Goal: Information Seeking & Learning: Learn about a topic

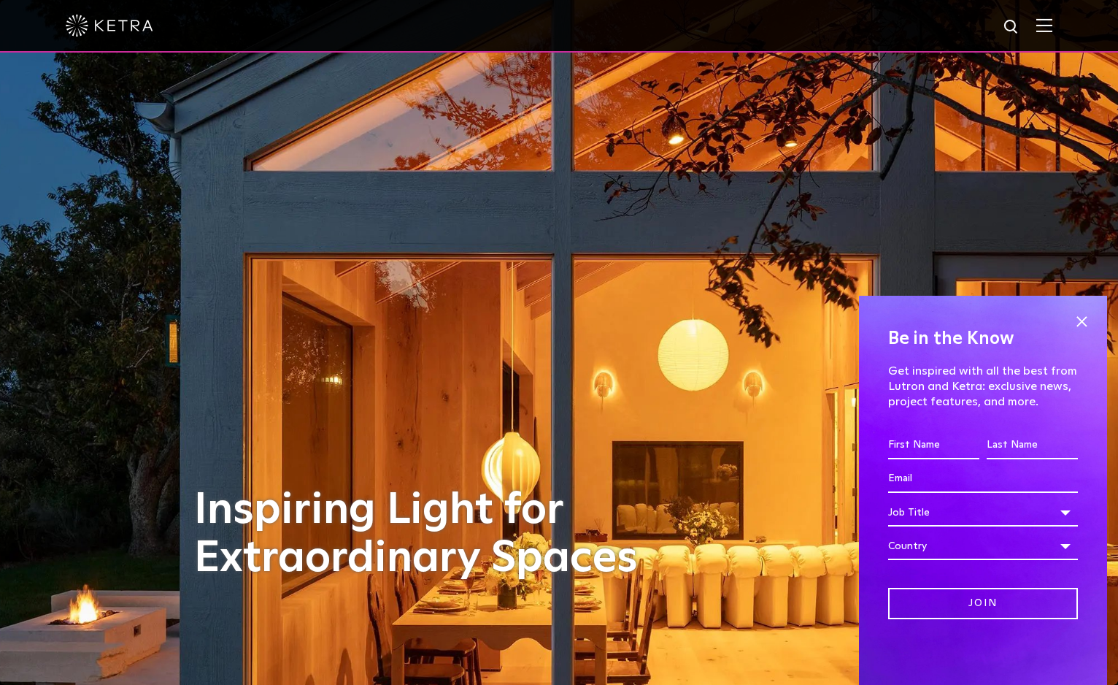
click at [145, 32] on img at bounding box center [110, 26] width 88 height 22
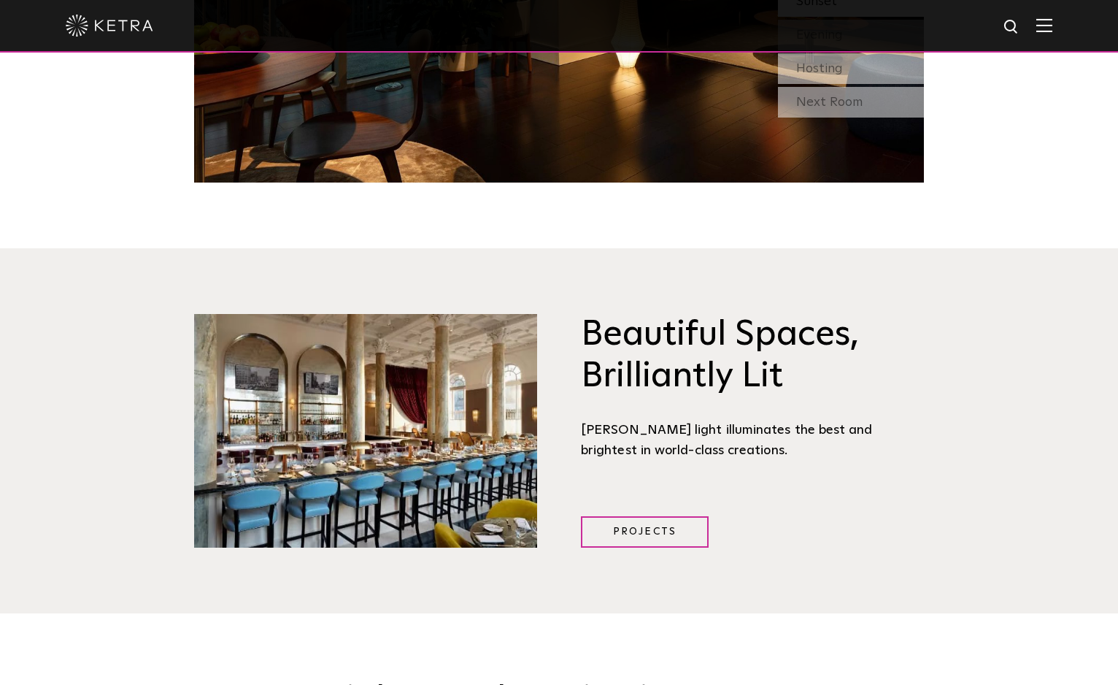
scroll to position [1752, 0]
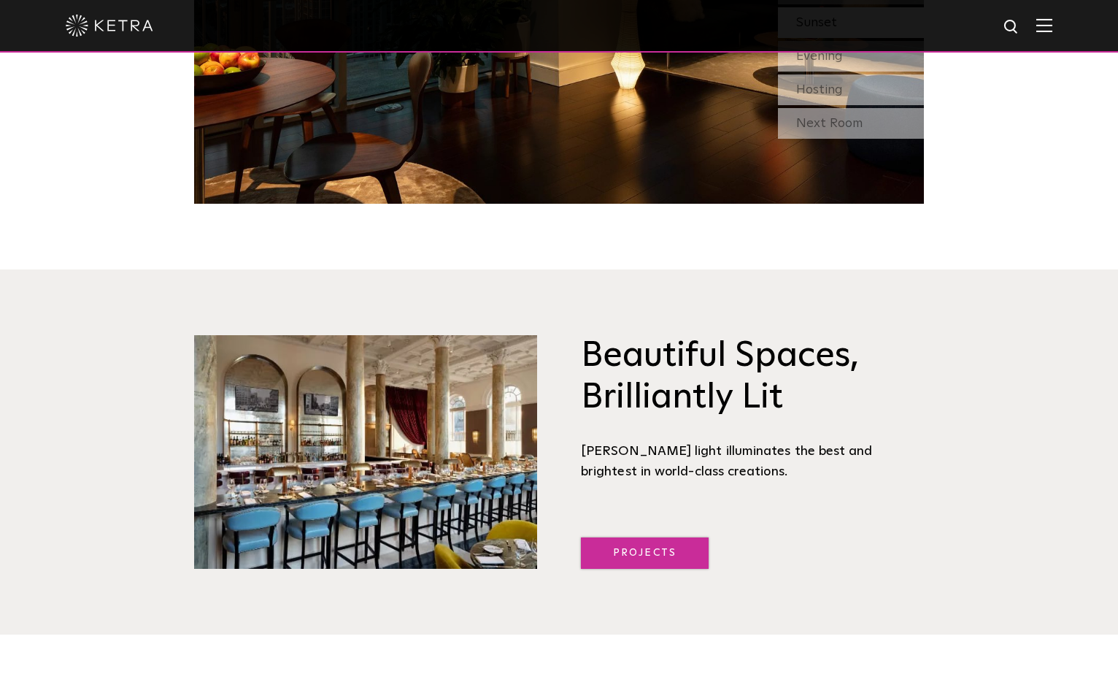
click at [677, 537] on link "Projects" at bounding box center [645, 552] width 128 height 31
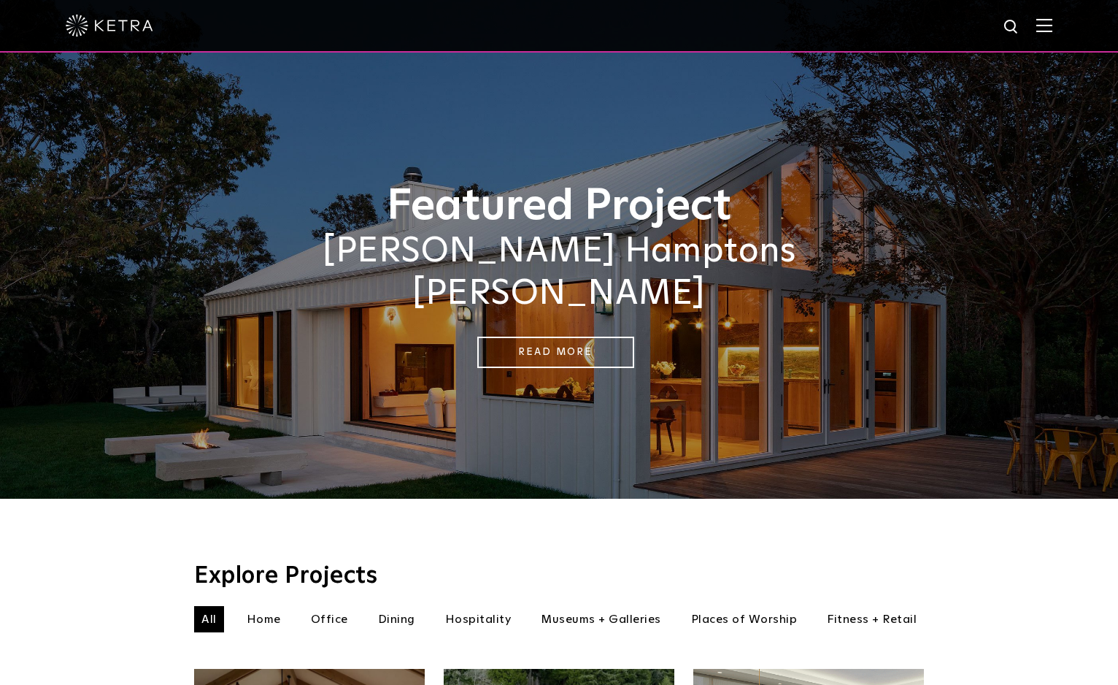
click at [1076, 26] on div at bounding box center [559, 26] width 1118 height 53
click at [1069, 26] on div at bounding box center [559, 26] width 1118 height 53
click at [1053, 26] on img at bounding box center [1044, 25] width 16 height 14
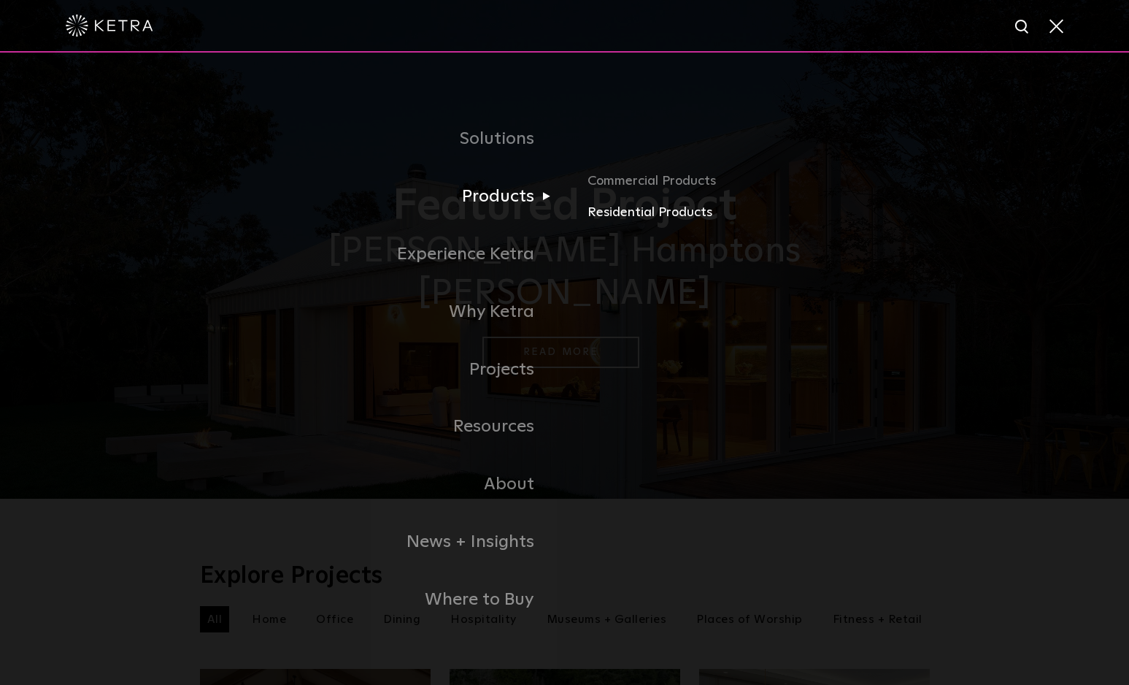
click at [615, 211] on link "Residential Products" at bounding box center [759, 212] width 342 height 21
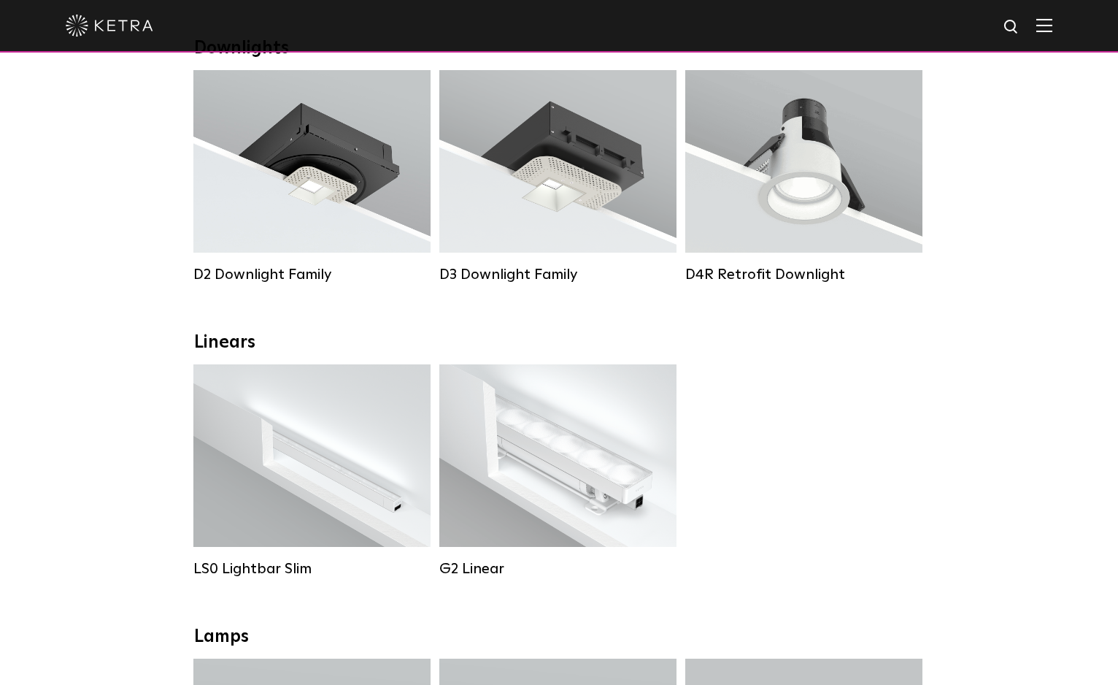
scroll to position [292, 0]
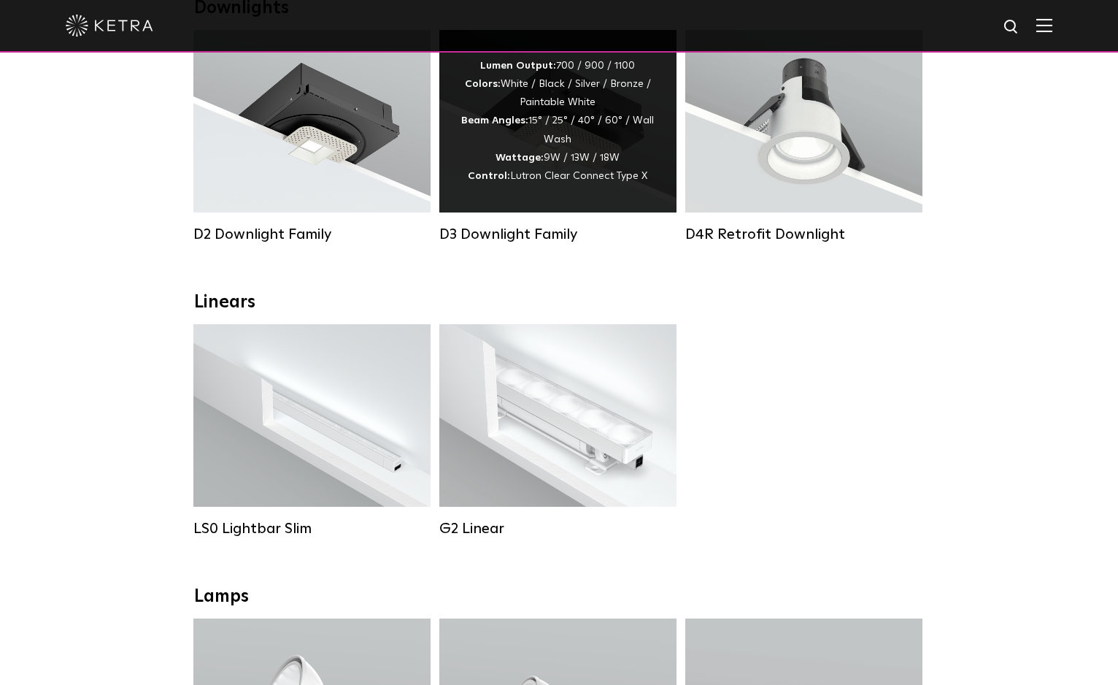
click at [566, 181] on span "Lutron Clear Connect Type X" at bounding box center [578, 176] width 137 height 10
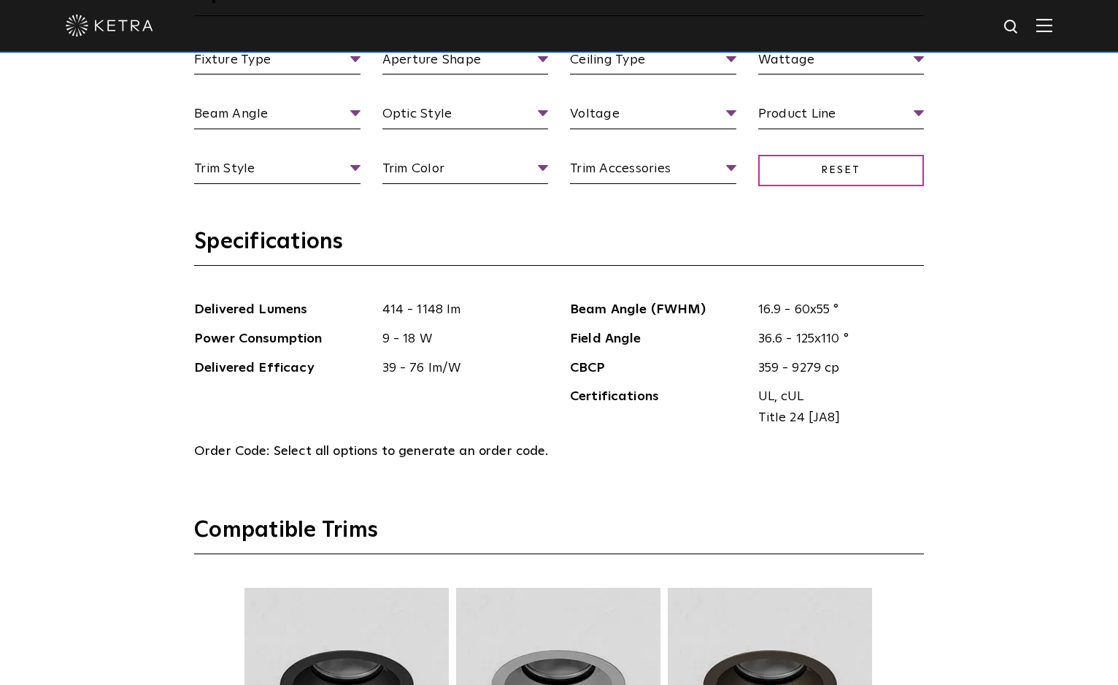
scroll to position [1533, 0]
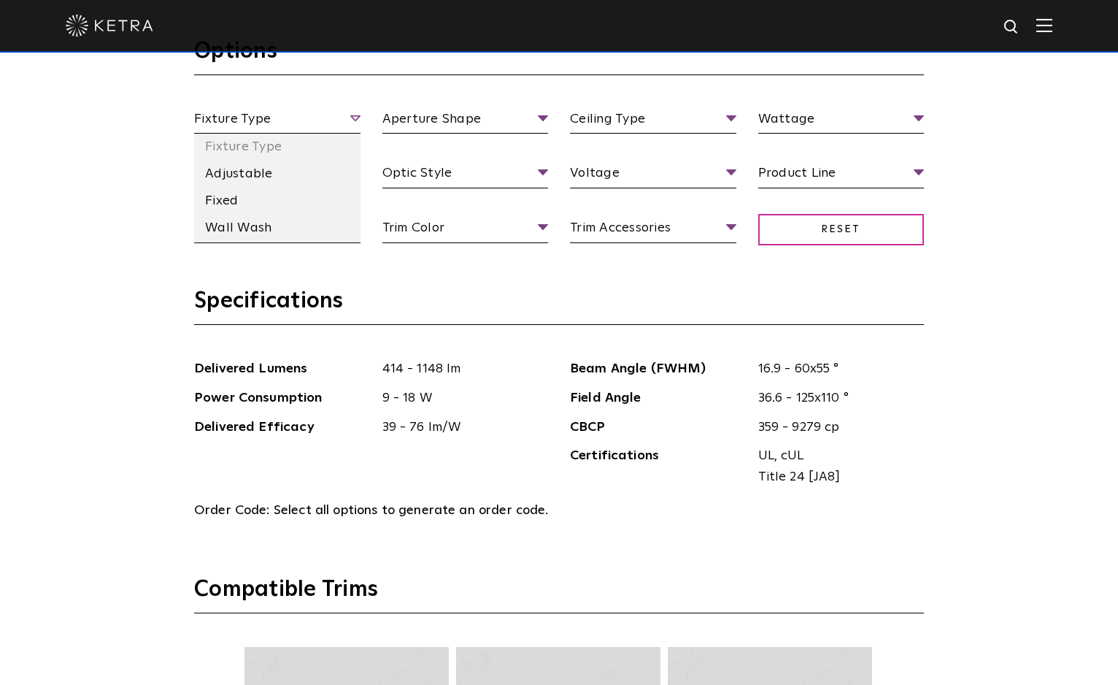
click at [339, 128] on span "Fixture Type" at bounding box center [277, 122] width 166 height 26
click at [242, 207] on li "Fixed" at bounding box center [277, 201] width 166 height 27
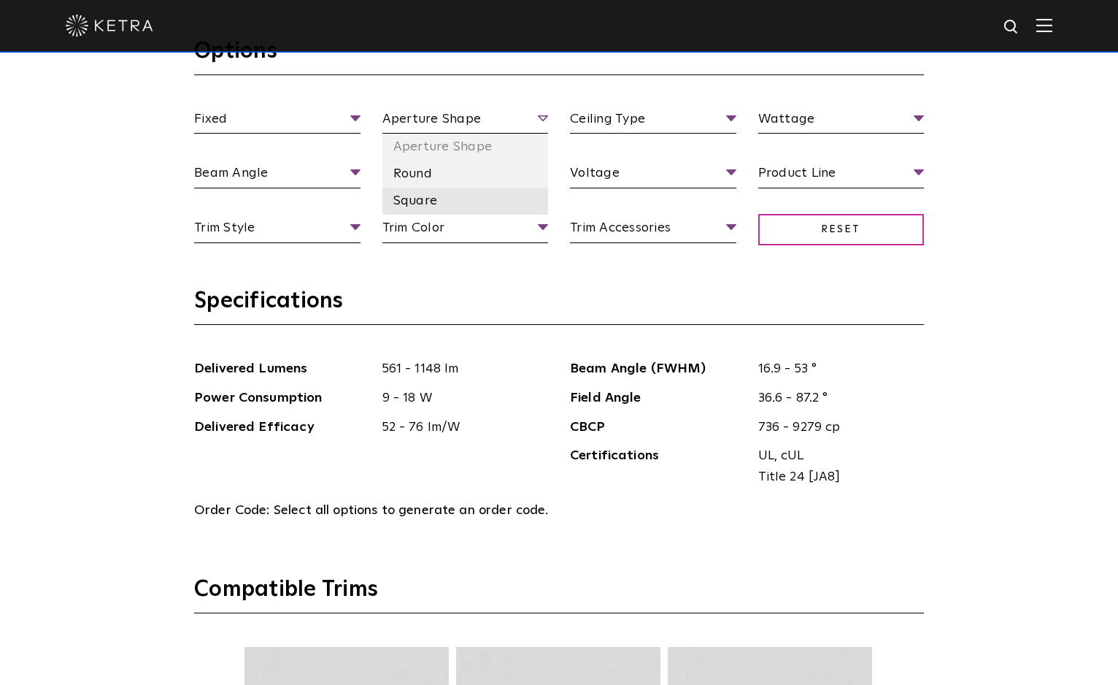
click at [434, 203] on li "Square" at bounding box center [465, 201] width 166 height 27
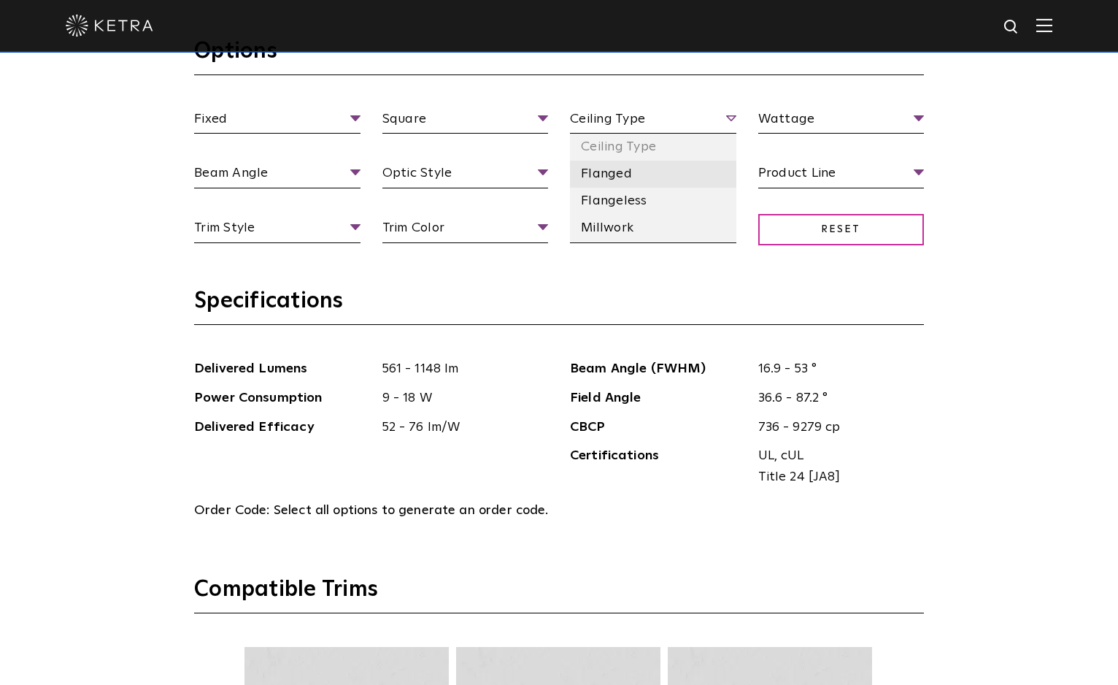
click at [620, 176] on li "Flanged" at bounding box center [653, 174] width 166 height 27
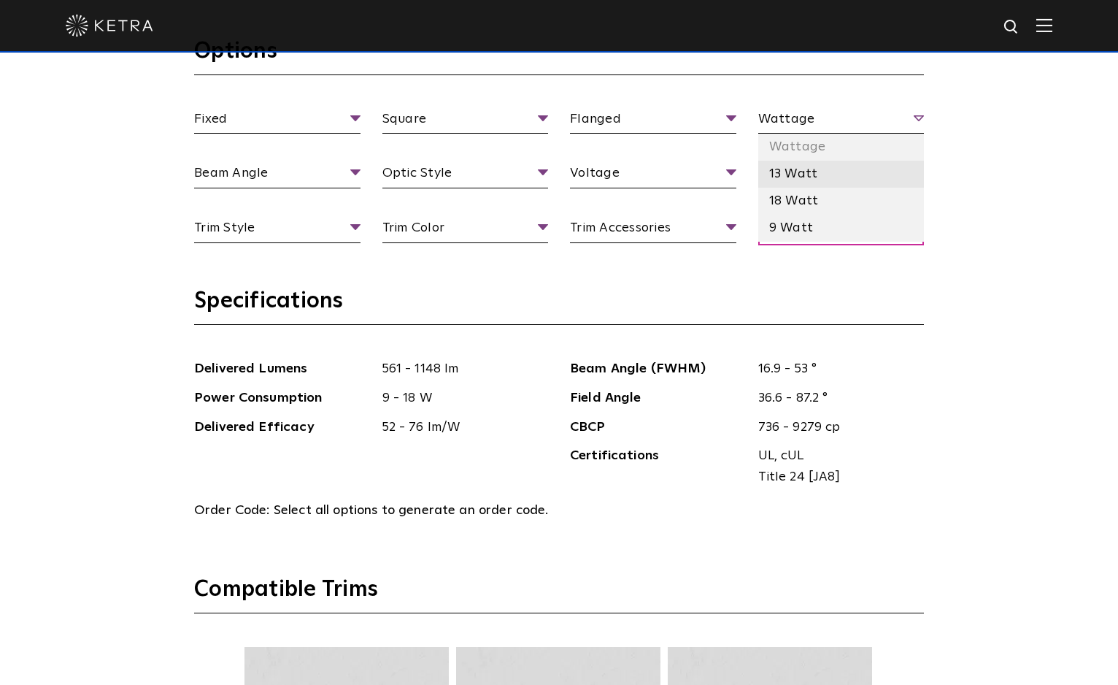
click at [815, 185] on li "13 Watt" at bounding box center [841, 174] width 166 height 27
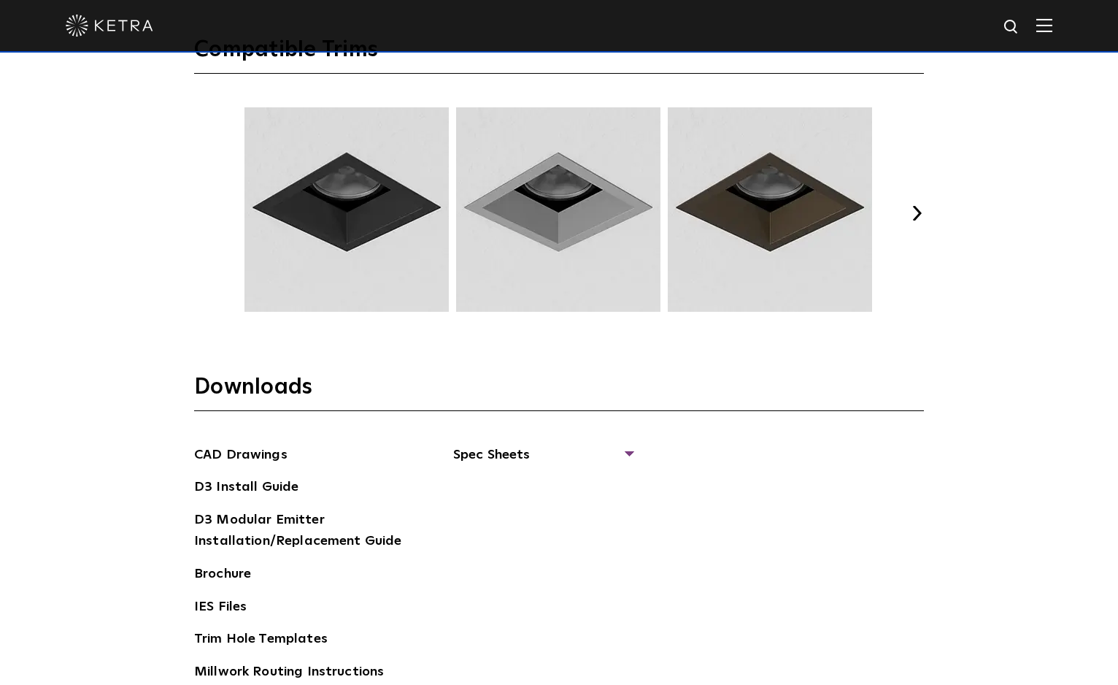
scroll to position [2044, 0]
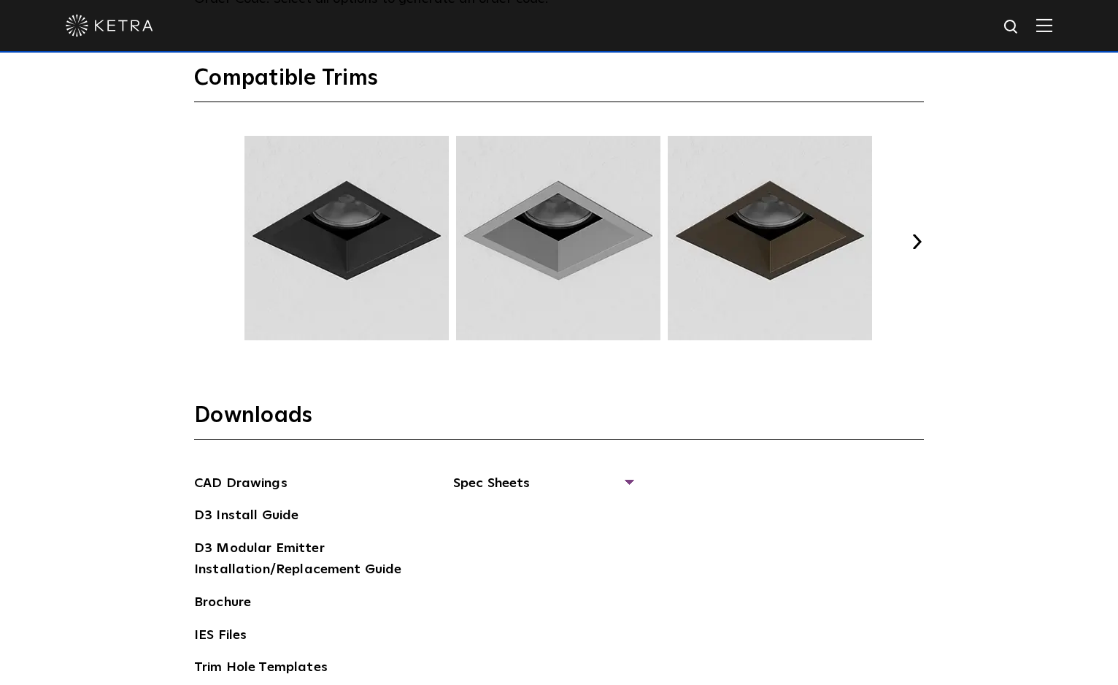
click at [920, 249] on div "Previous Next" at bounding box center [559, 242] width 730 height 212
click at [917, 245] on button "Next" at bounding box center [916, 241] width 15 height 15
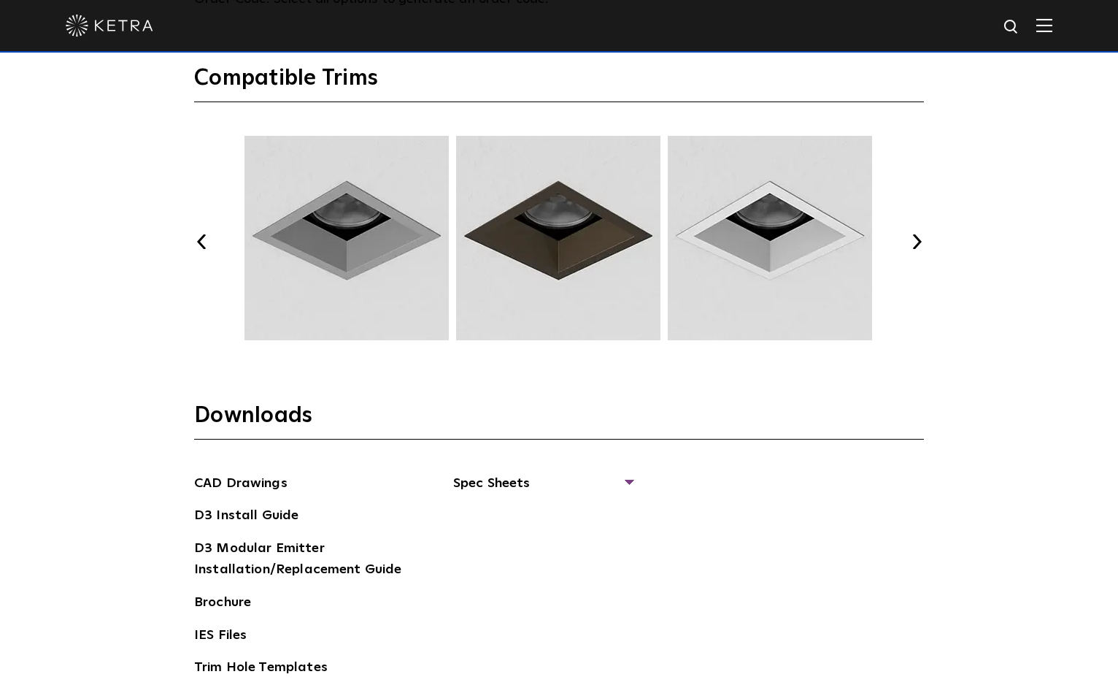
click at [917, 245] on button "Next" at bounding box center [916, 241] width 15 height 15
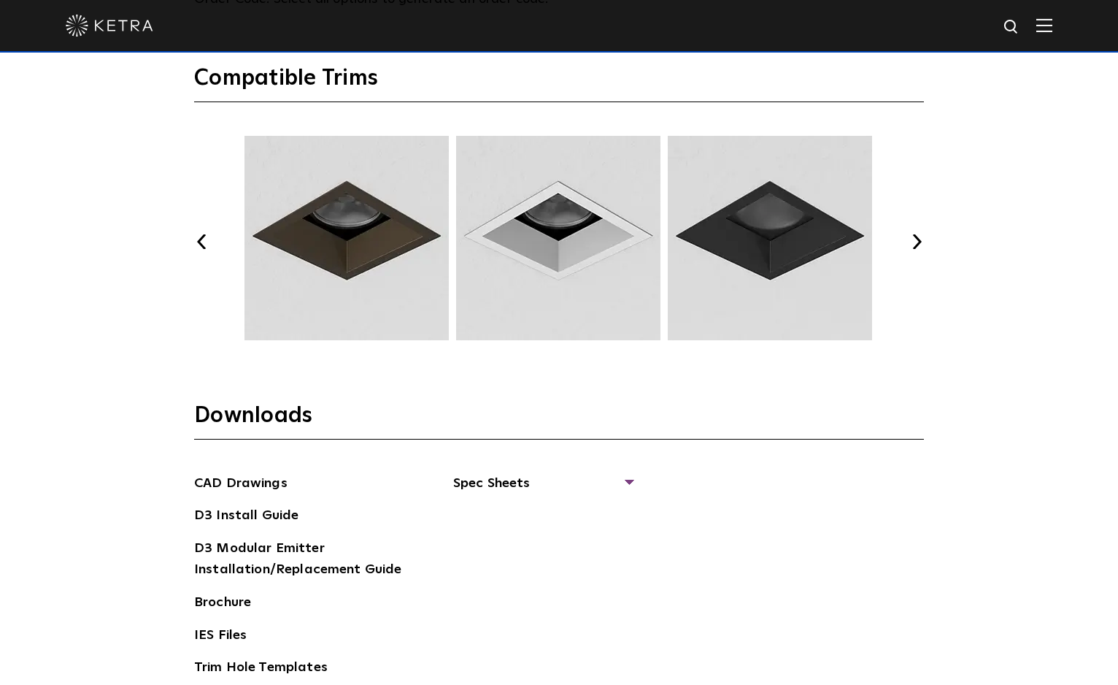
click at [586, 243] on img at bounding box center [558, 238] width 209 height 204
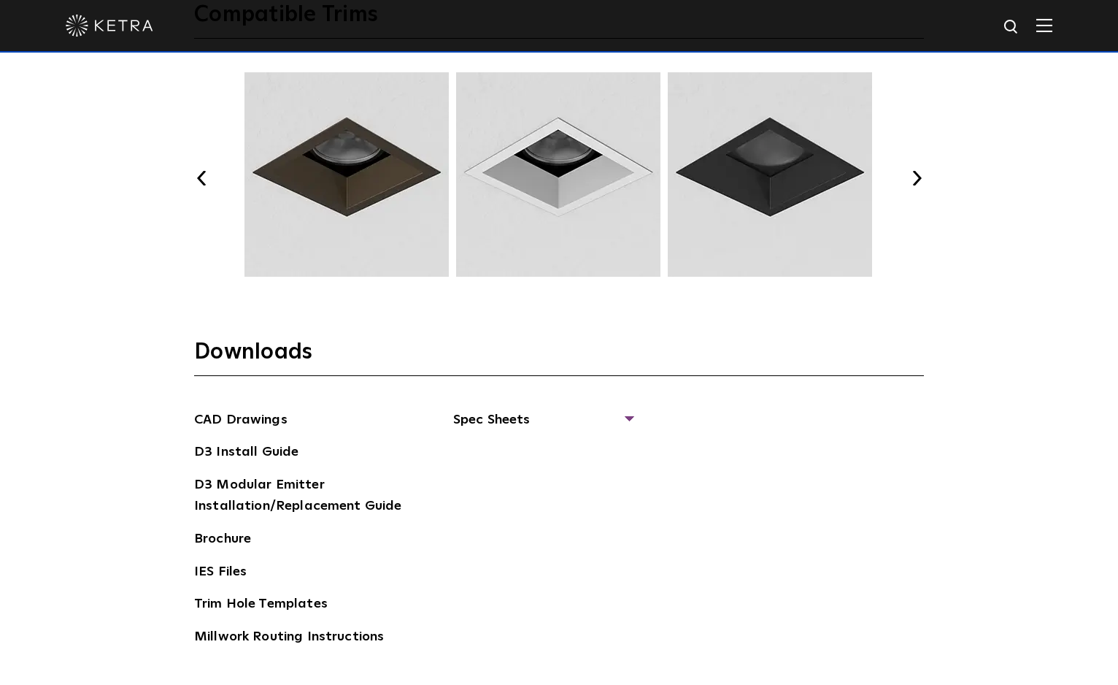
scroll to position [2117, 0]
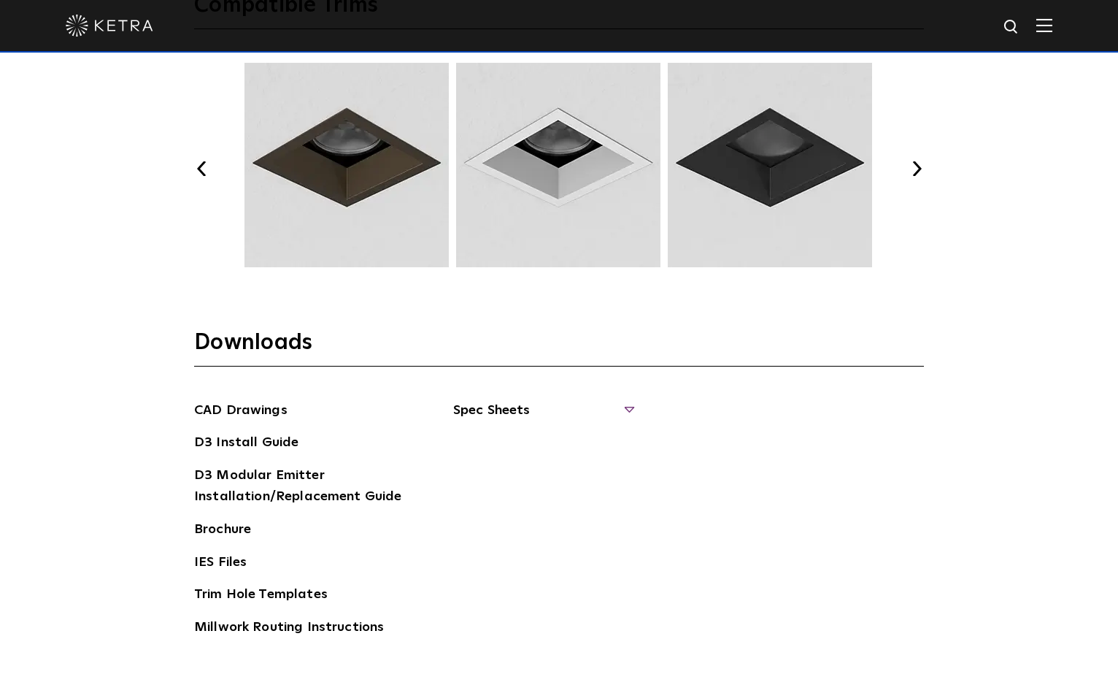
click at [479, 409] on span "Spec Sheets" at bounding box center [542, 416] width 179 height 32
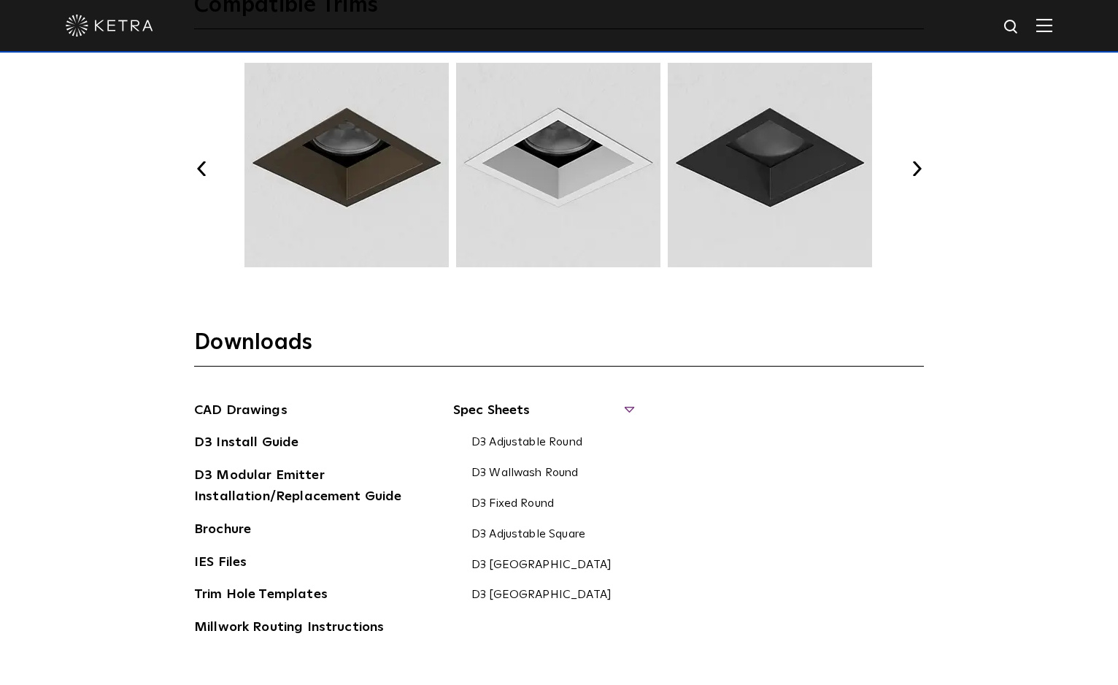
click at [676, 545] on div "CAD Drawings D3 Install Guide D3 Modular Emitter Installation/Replacement Guide…" at bounding box center [559, 525] width 730 height 250
click at [523, 601] on link "D3 Fixed Square" at bounding box center [542, 596] width 140 height 16
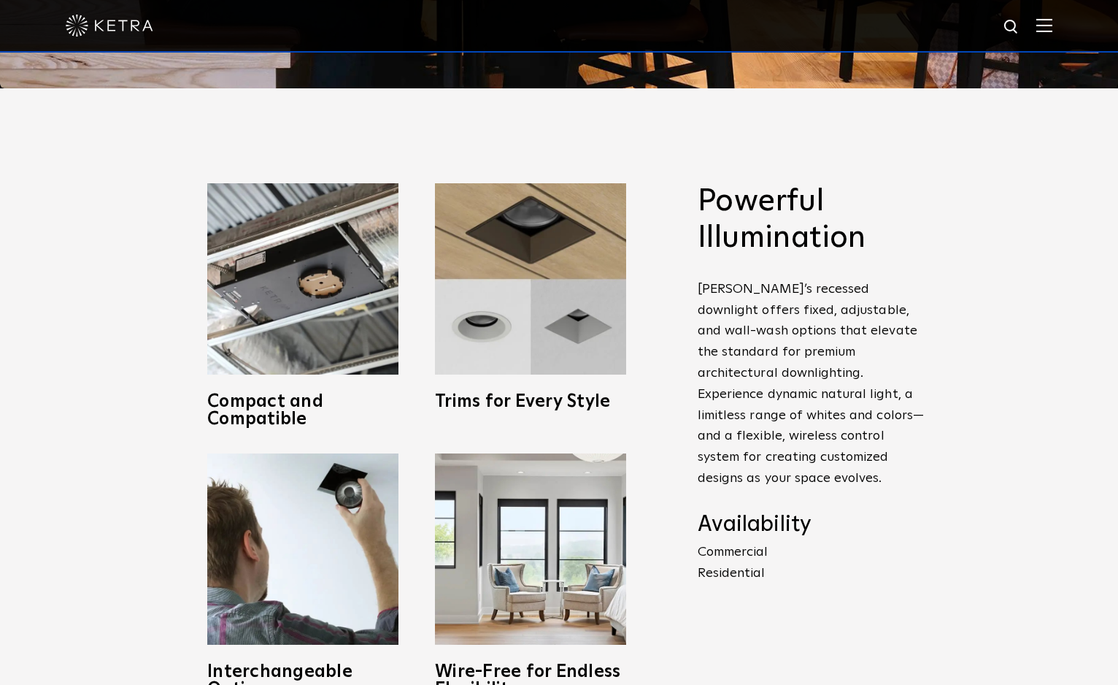
scroll to position [600, 0]
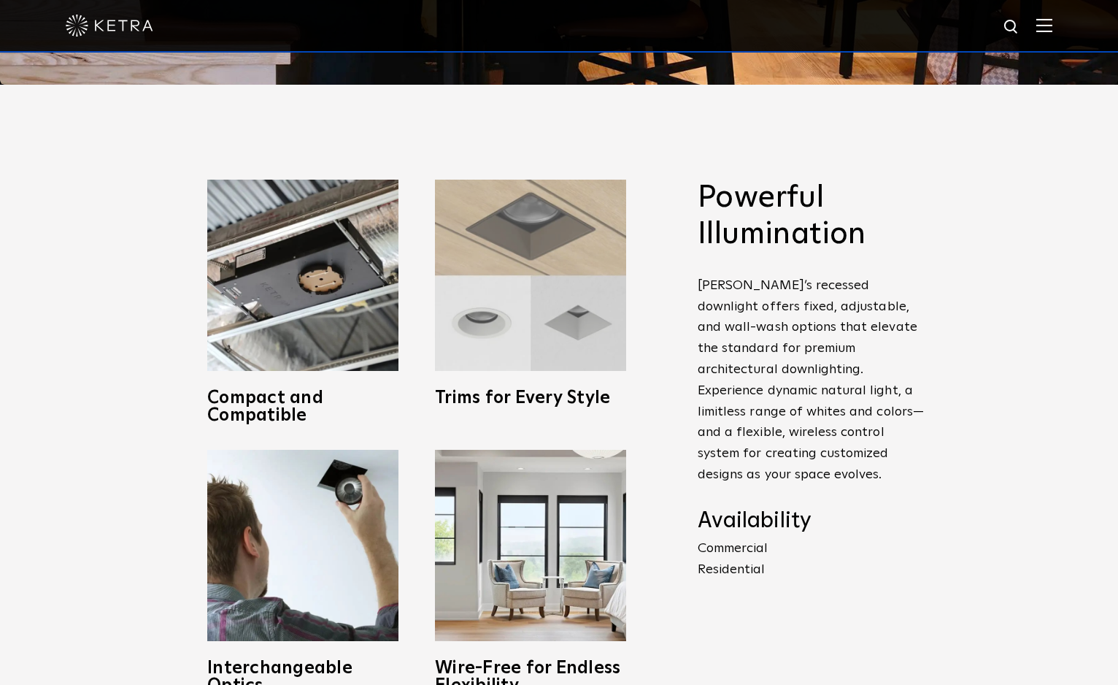
click at [538, 340] on img at bounding box center [530, 275] width 191 height 191
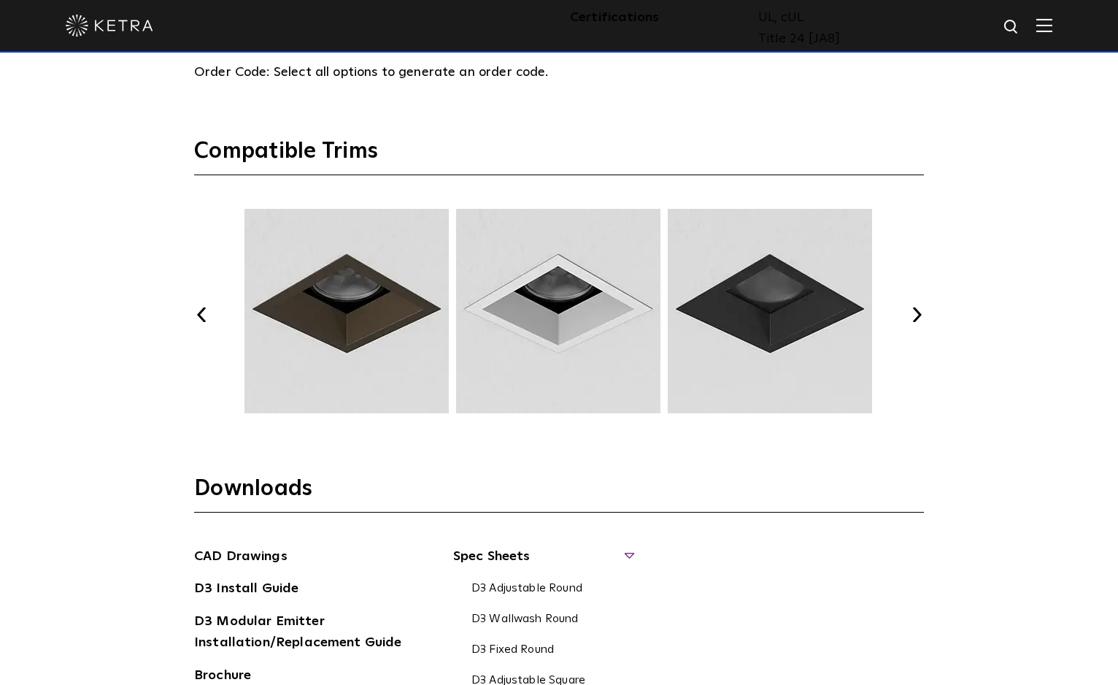
scroll to position [1987, 0]
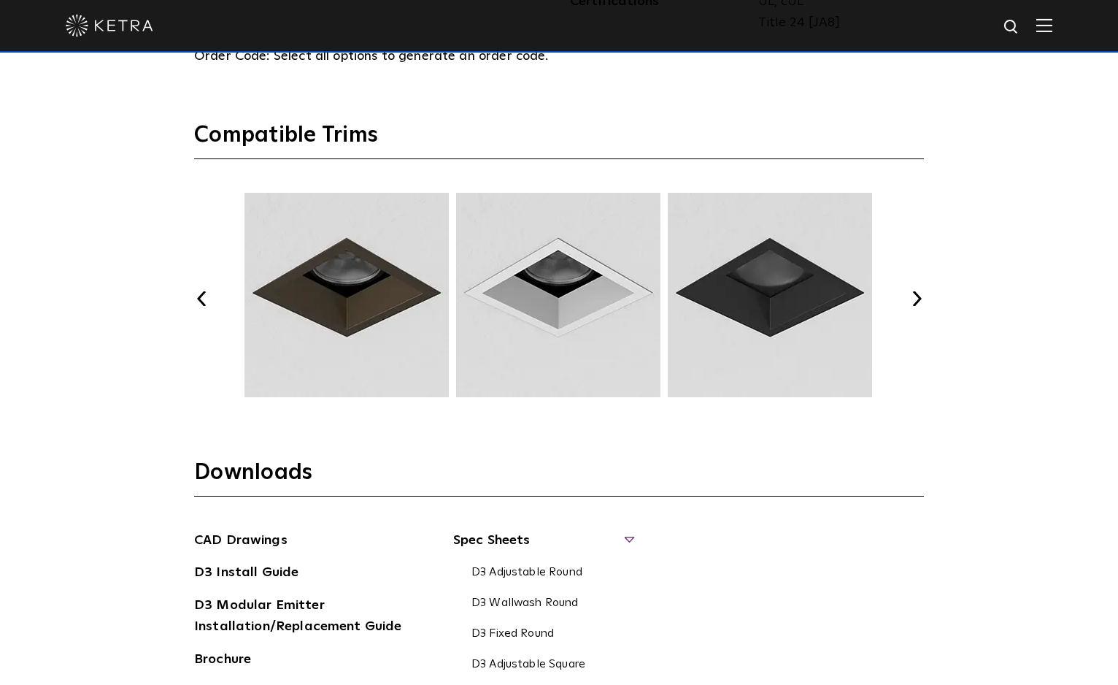
click at [656, 379] on img at bounding box center [558, 295] width 209 height 204
click at [617, 326] on img at bounding box center [558, 295] width 209 height 204
click at [812, 145] on h3 "Compatible Trims" at bounding box center [559, 140] width 730 height 38
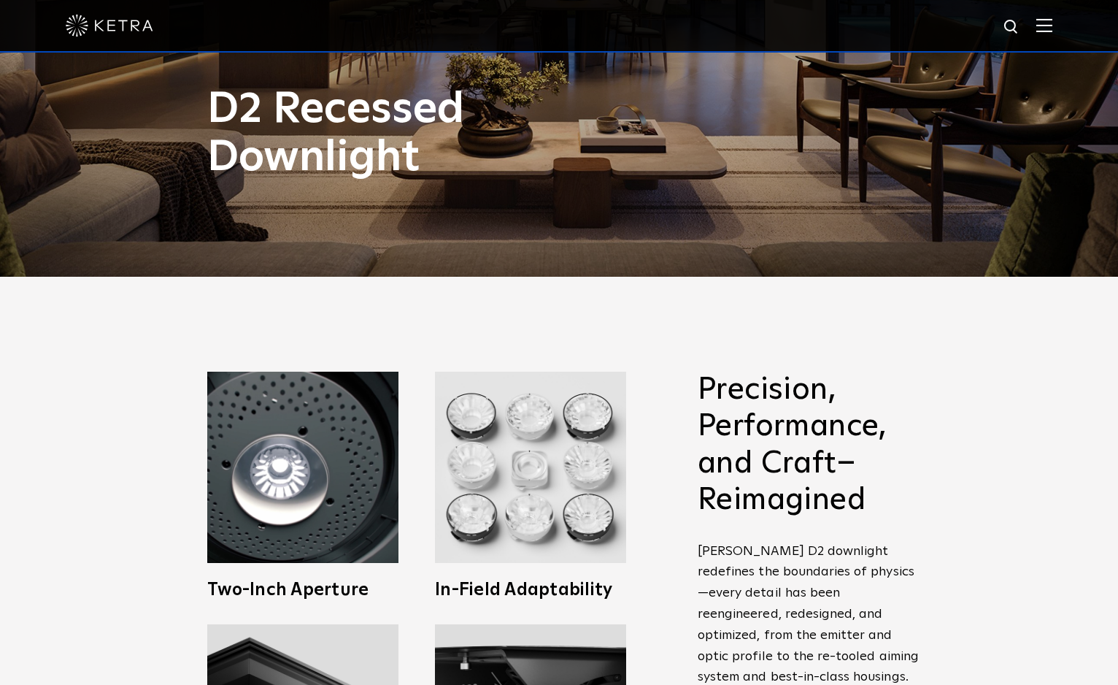
scroll to position [657, 0]
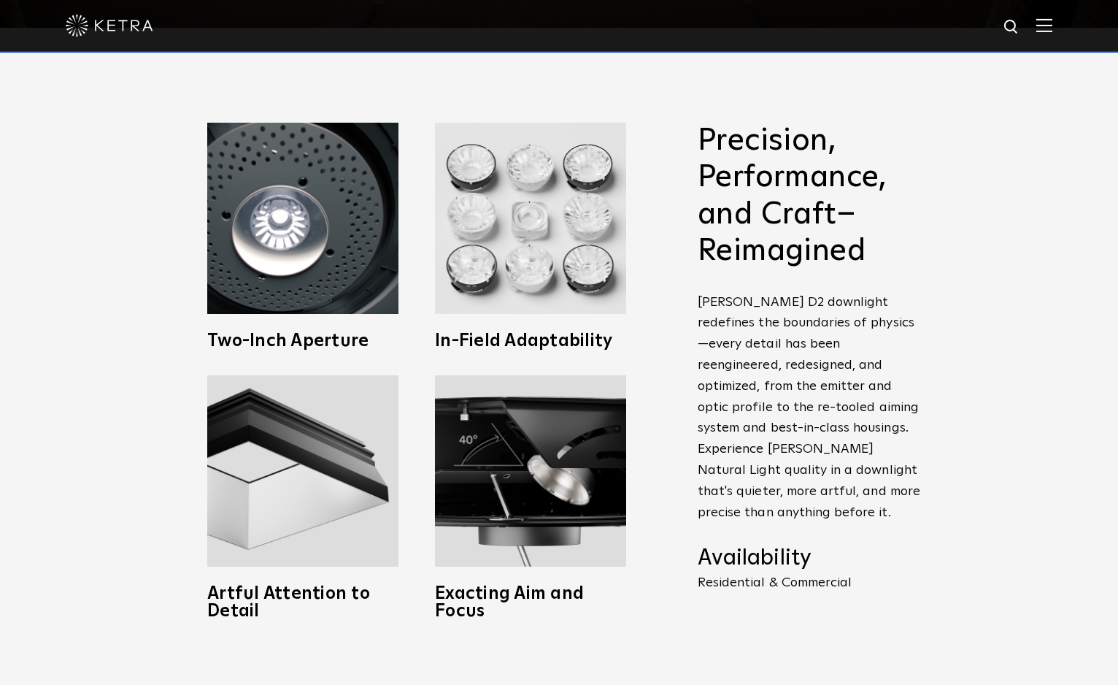
click at [1049, 28] on img at bounding box center [1044, 25] width 16 height 14
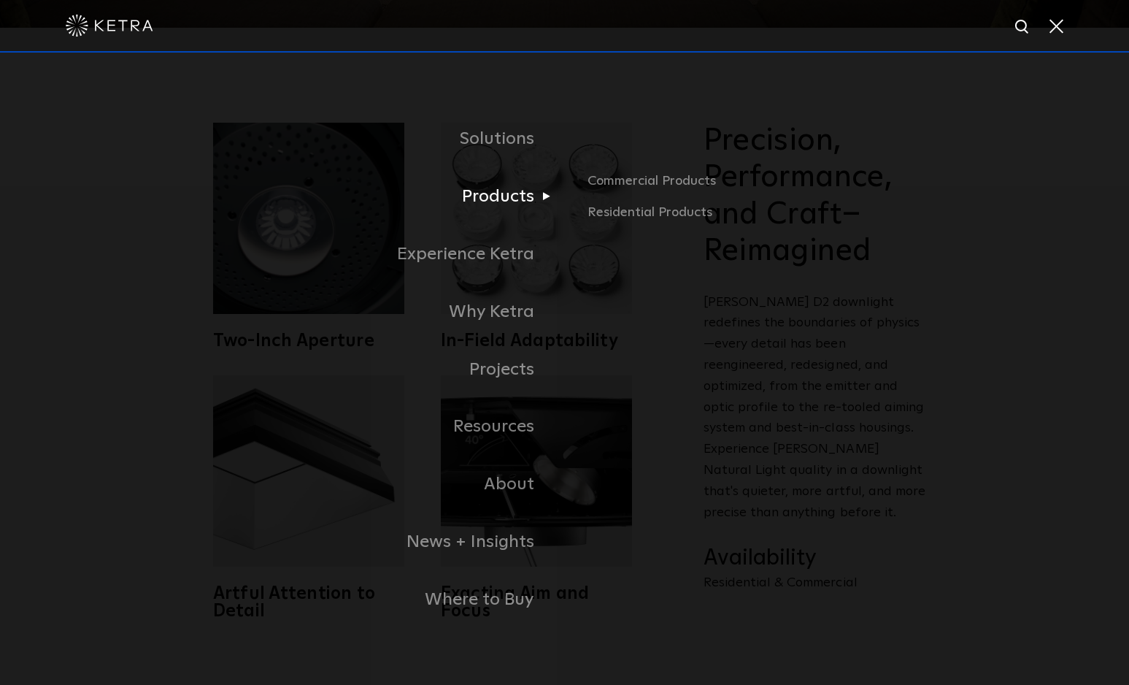
click at [528, 207] on link "Products" at bounding box center [382, 197] width 365 height 58
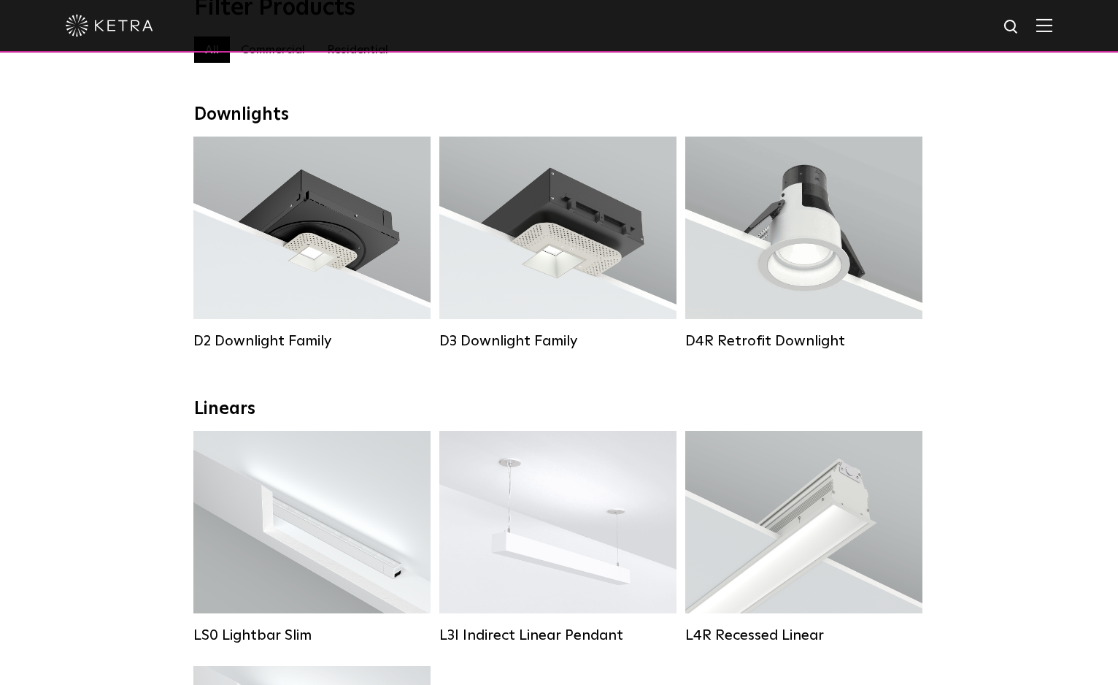
scroll to position [219, 0]
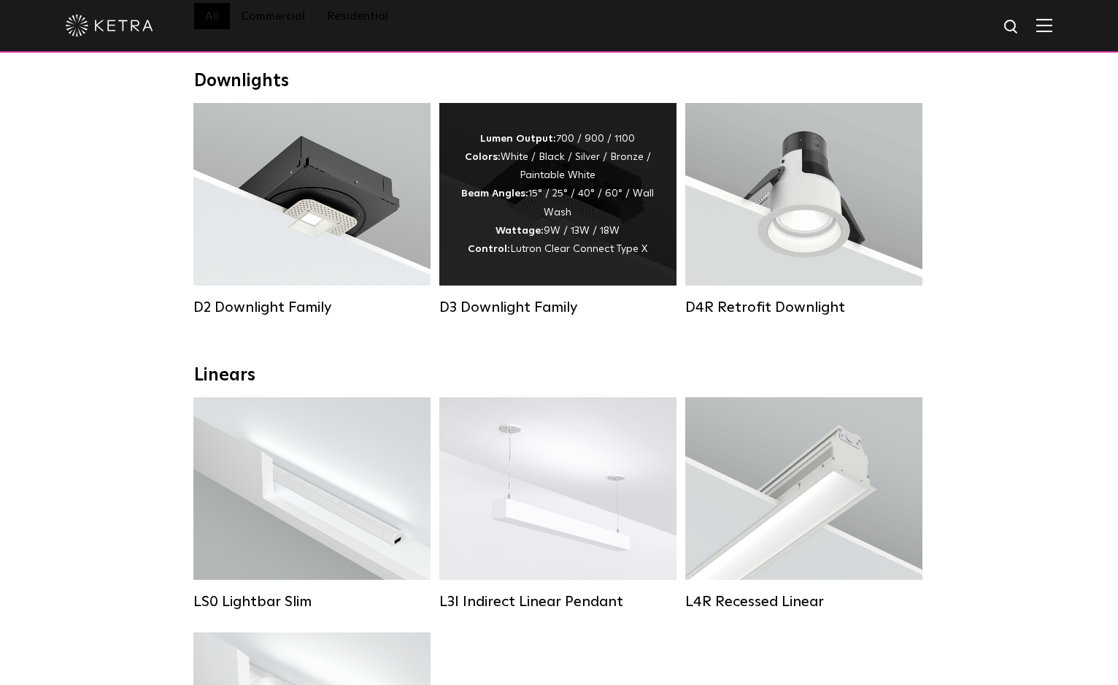
click at [543, 236] on strong "Wattage:" at bounding box center [520, 231] width 48 height 10
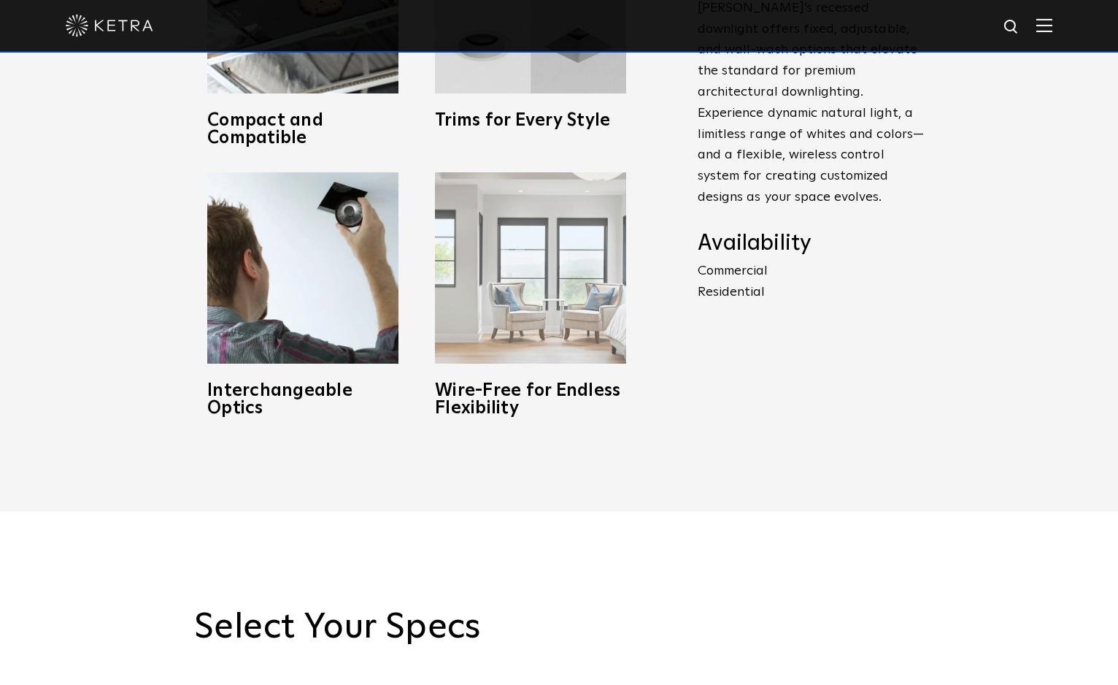
scroll to position [876, 0]
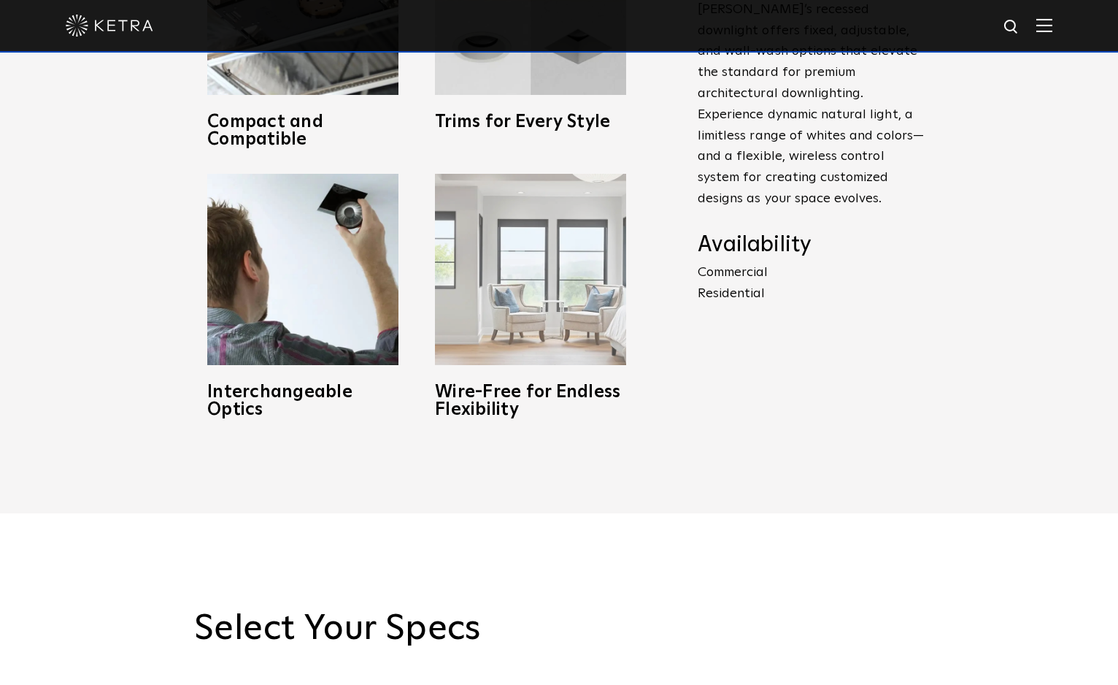
click at [490, 318] on img at bounding box center [530, 269] width 191 height 191
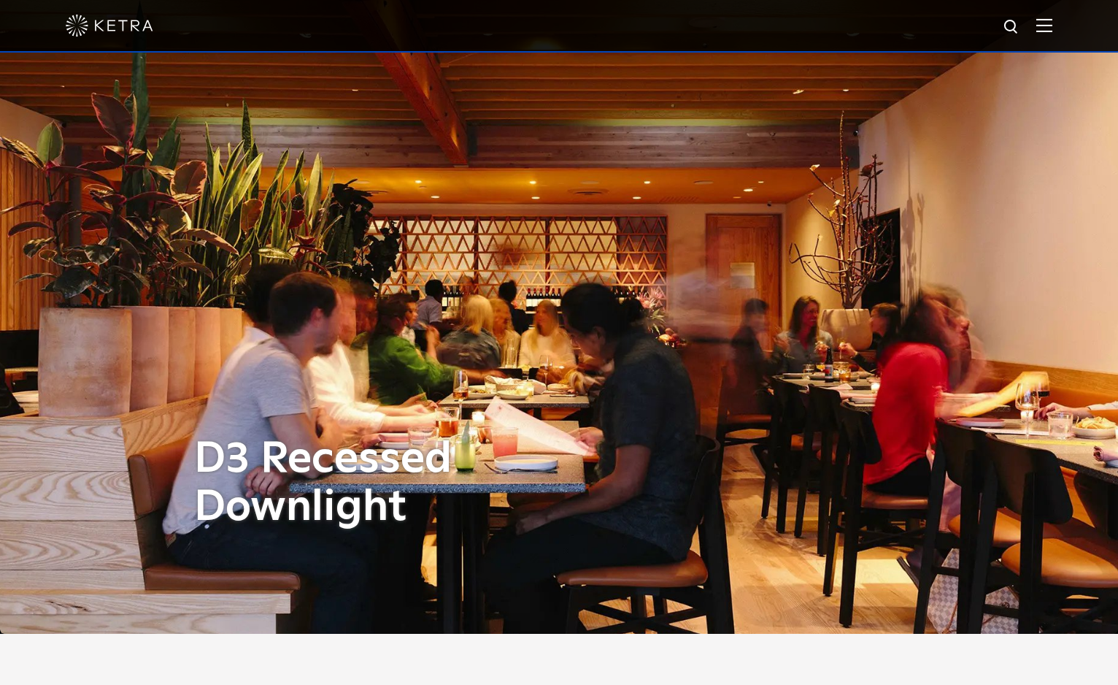
scroll to position [0, 0]
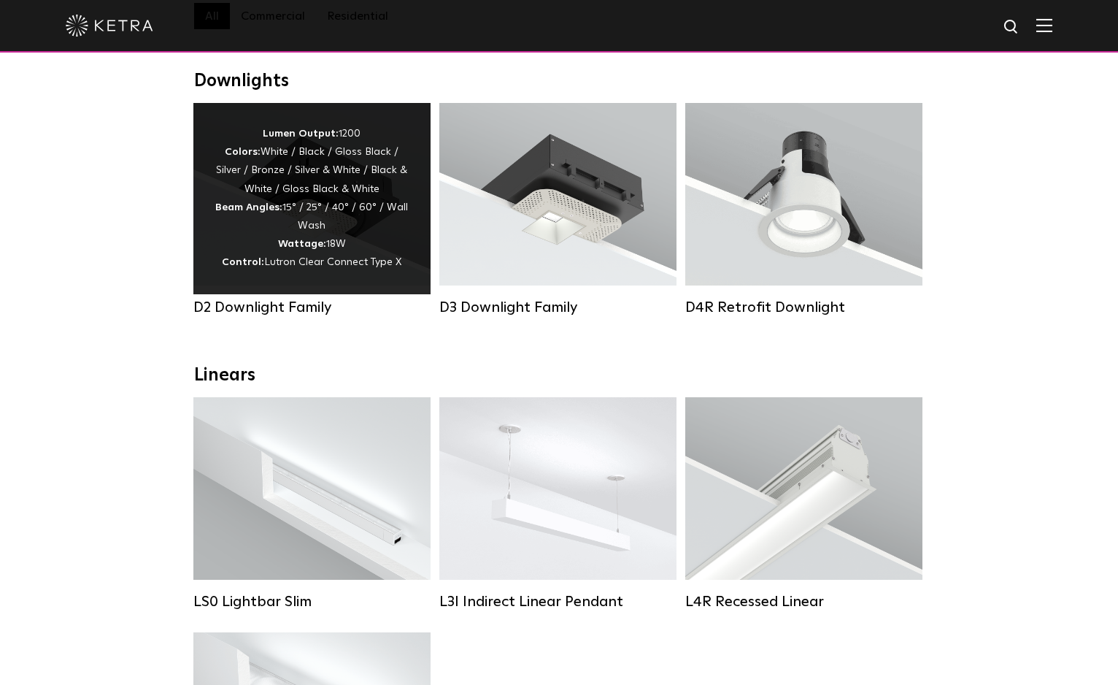
click at [259, 196] on div "Lumen Output: 1200 Colors: White / Black / Gloss Black / Silver / Bronze / Silv…" at bounding box center [311, 198] width 193 height 147
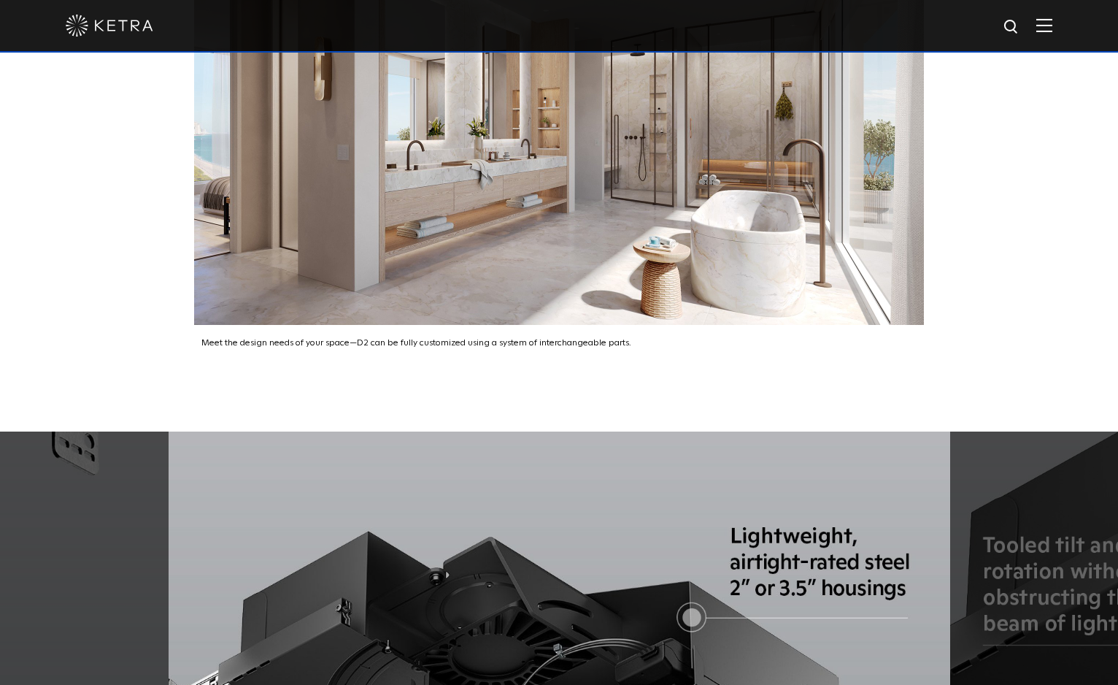
scroll to position [2263, 0]
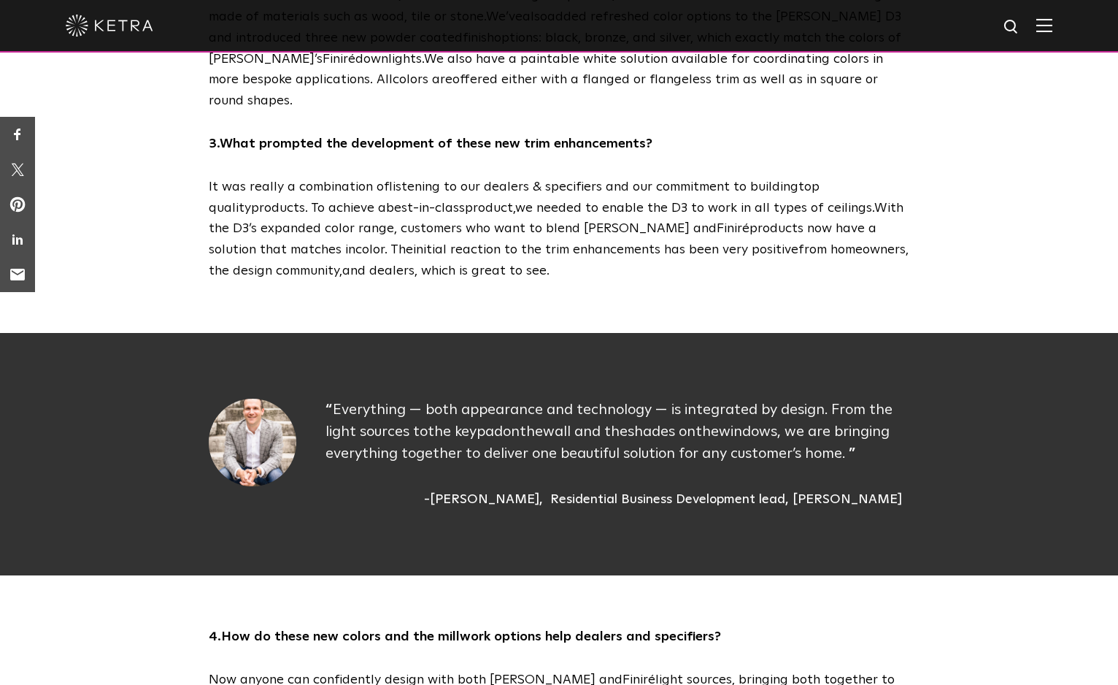
scroll to position [1168, 0]
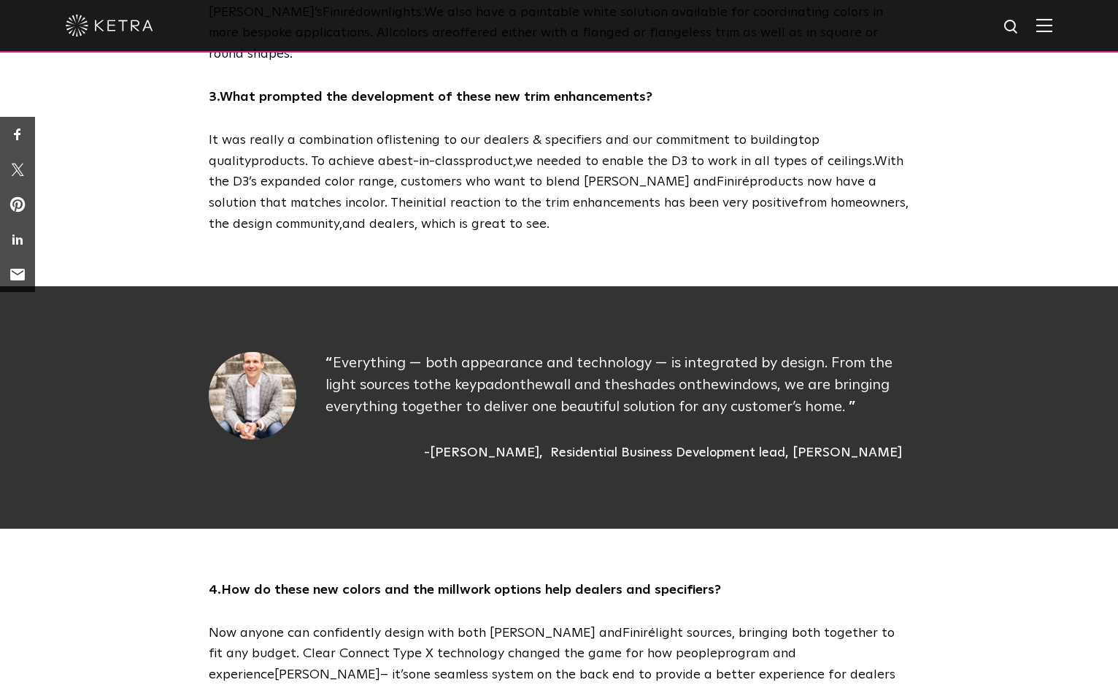
click at [120, 30] on img at bounding box center [110, 26] width 88 height 22
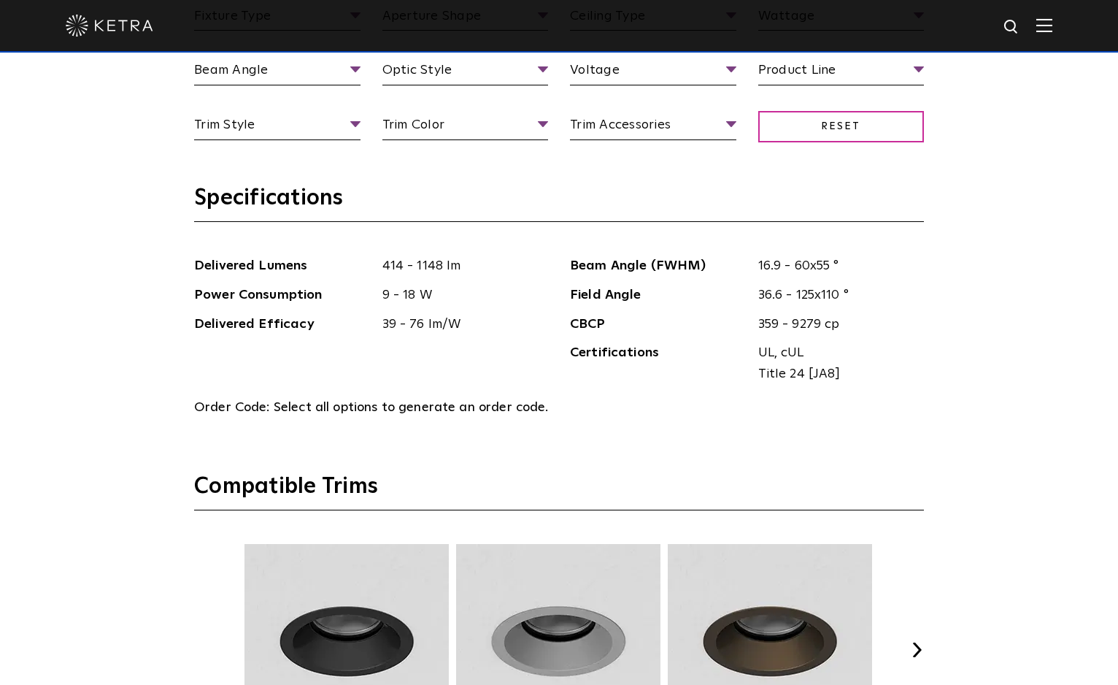
scroll to position [2117, 0]
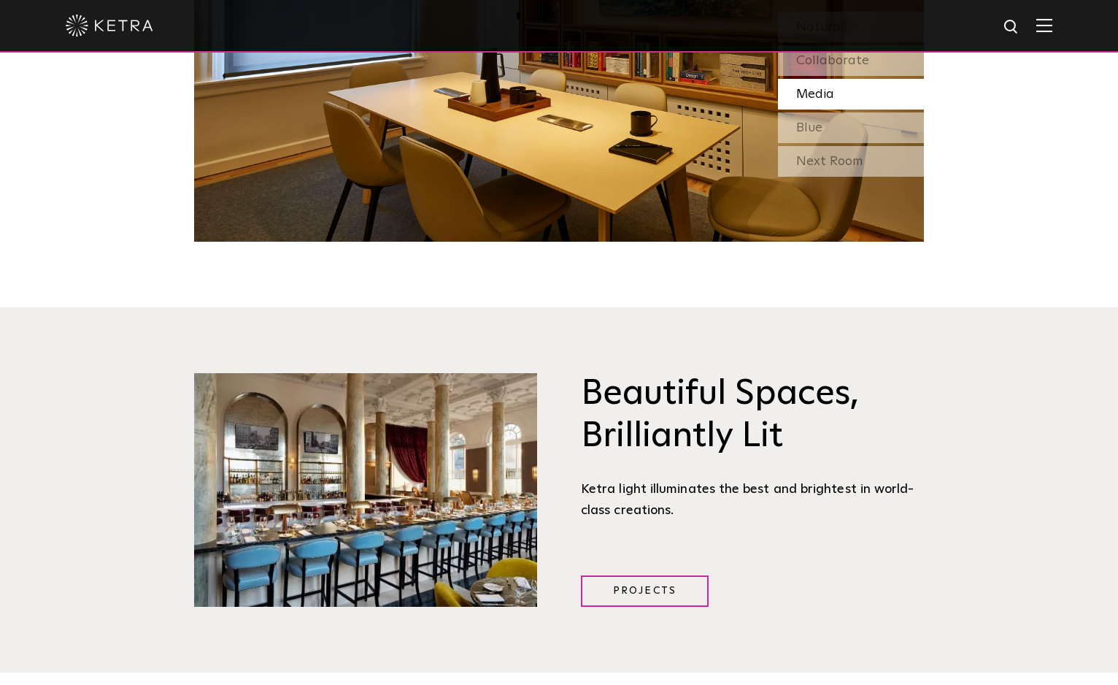
scroll to position [1679, 0]
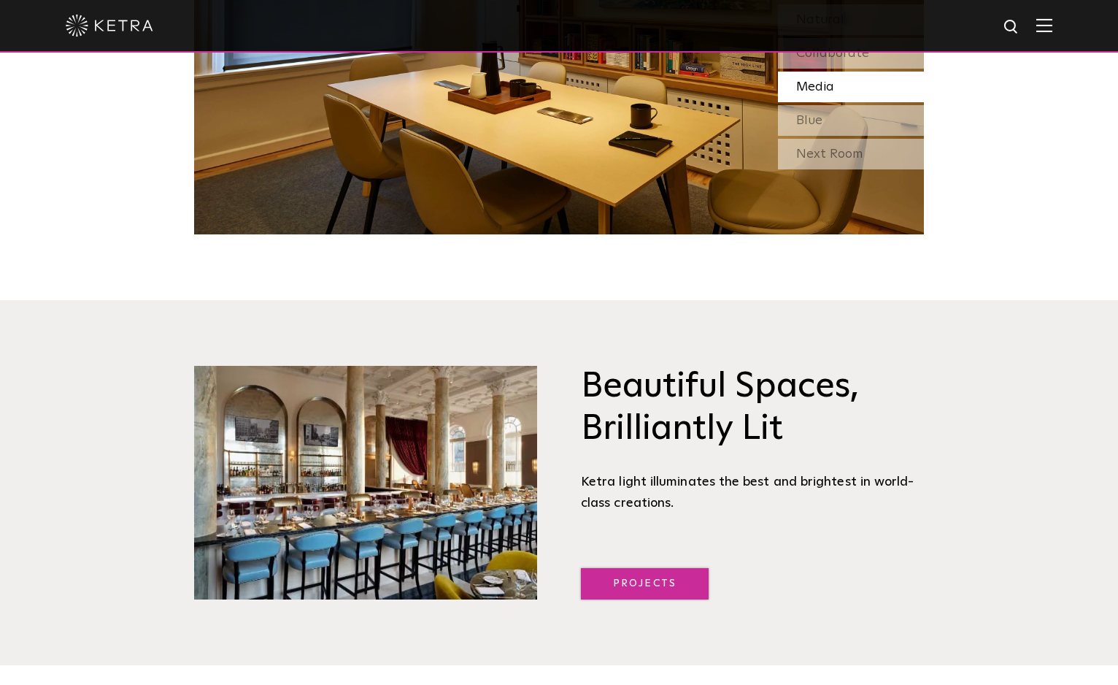
click at [640, 576] on link "Projects" at bounding box center [645, 583] width 128 height 31
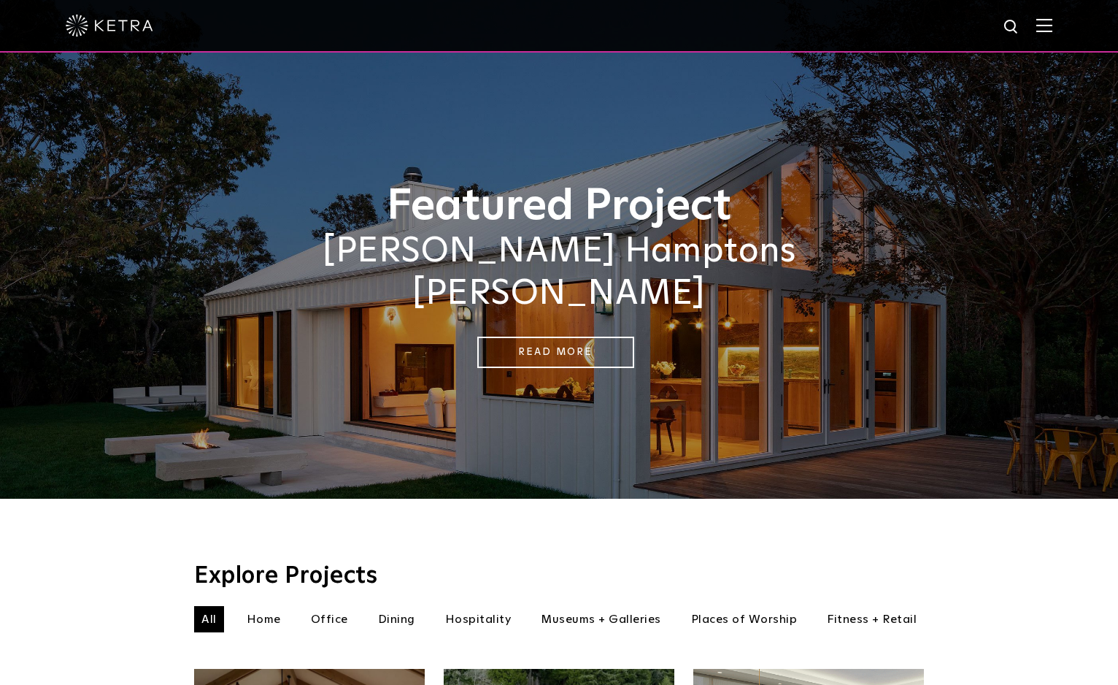
click at [1053, 18] on div at bounding box center [559, 25] width 987 height 51
click at [1064, 34] on div at bounding box center [559, 26] width 1118 height 53
click at [1053, 21] on img at bounding box center [1044, 25] width 16 height 14
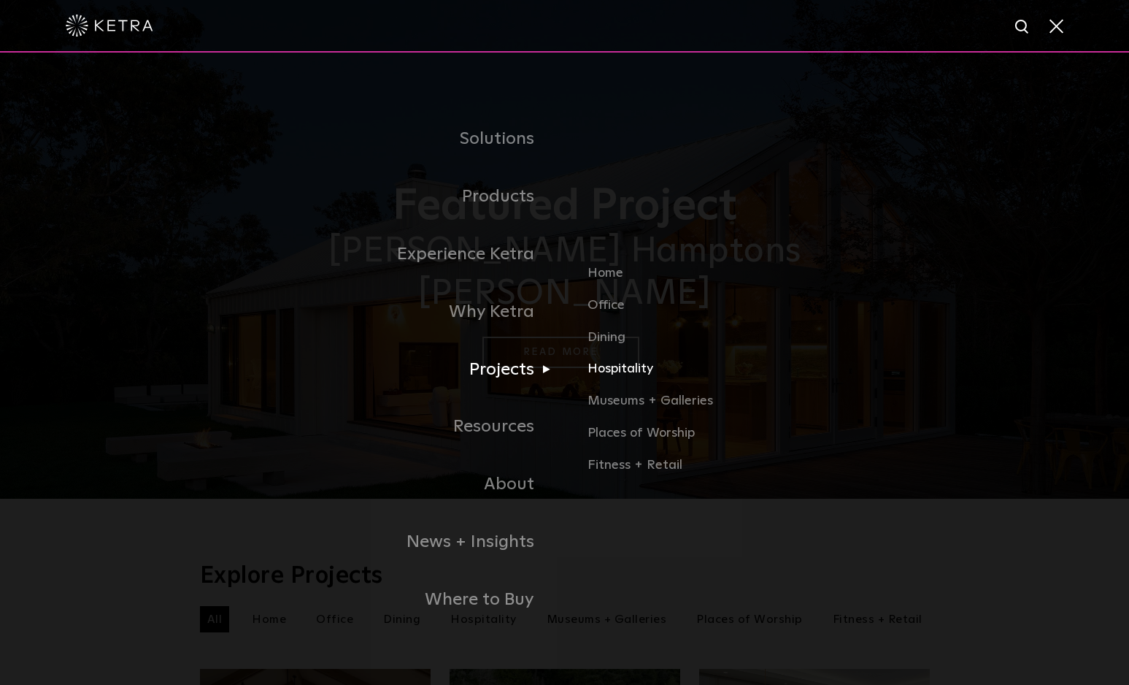
click at [645, 374] on link "Hospitality" at bounding box center [759, 375] width 342 height 32
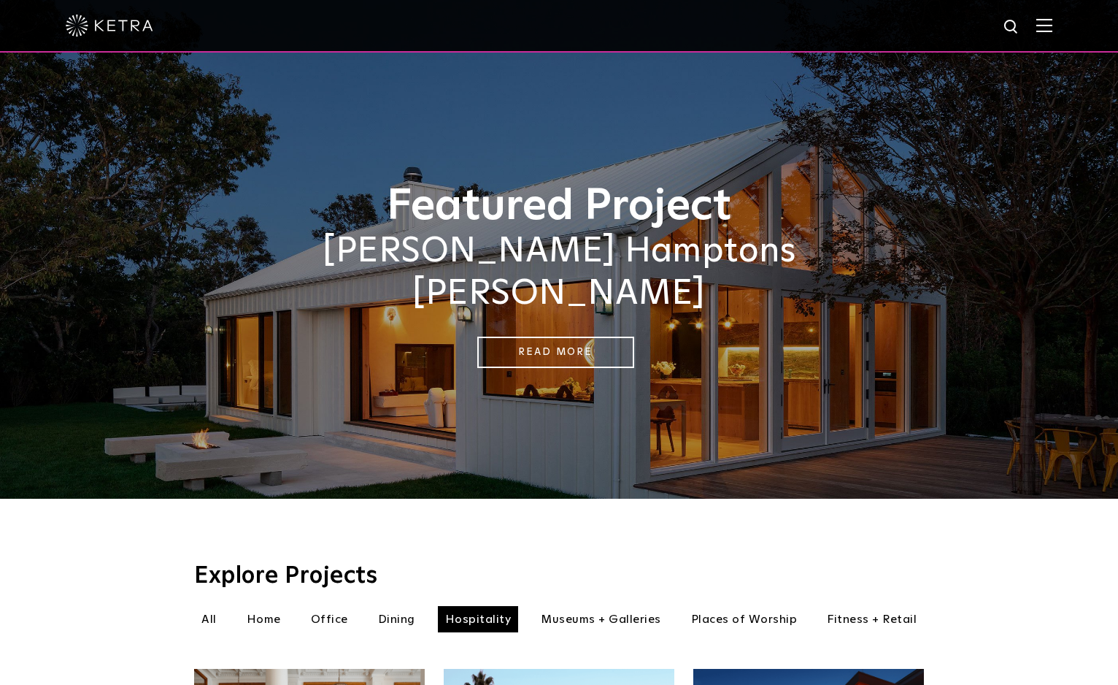
click at [112, 26] on img at bounding box center [110, 26] width 88 height 22
